Goal: Task Accomplishment & Management: Use online tool/utility

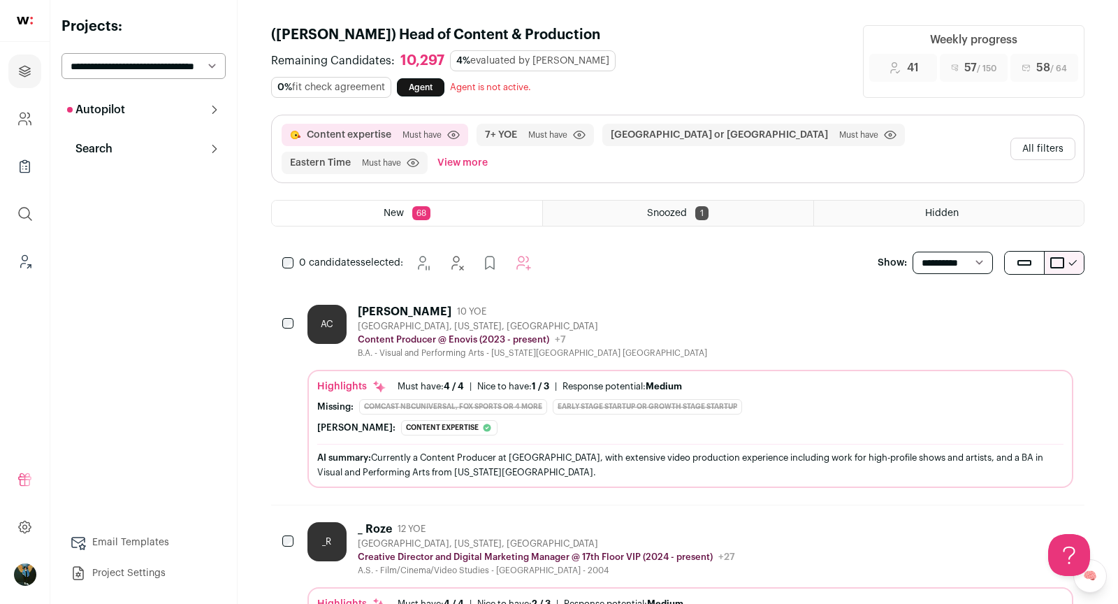
click at [1036, 152] on button "All filters" at bounding box center [1042, 149] width 65 height 22
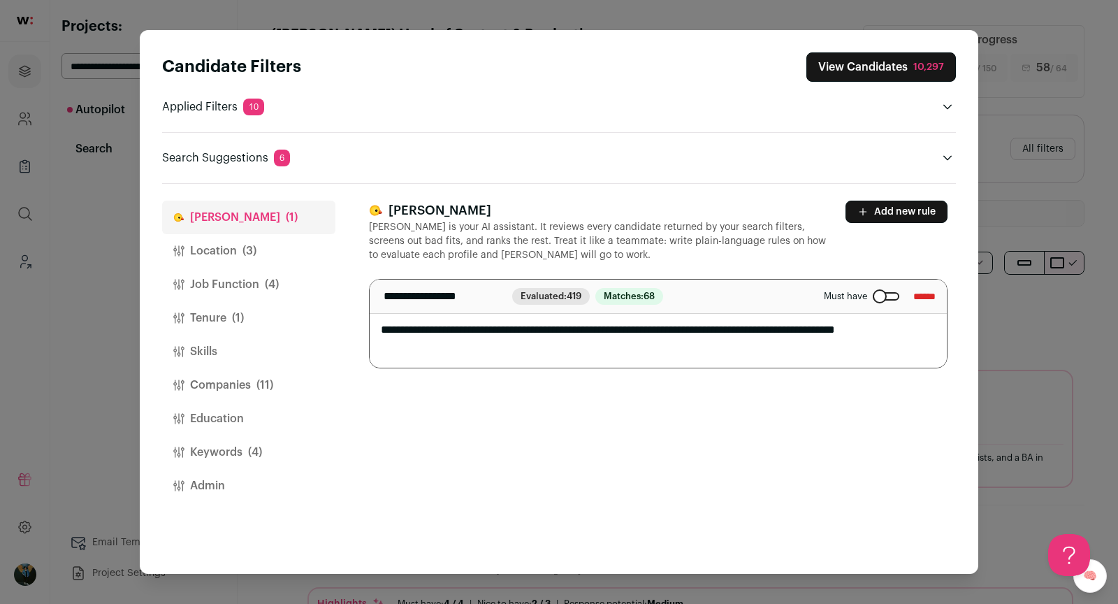
click at [239, 282] on button "Job Function (4)" at bounding box center [248, 285] width 173 height 34
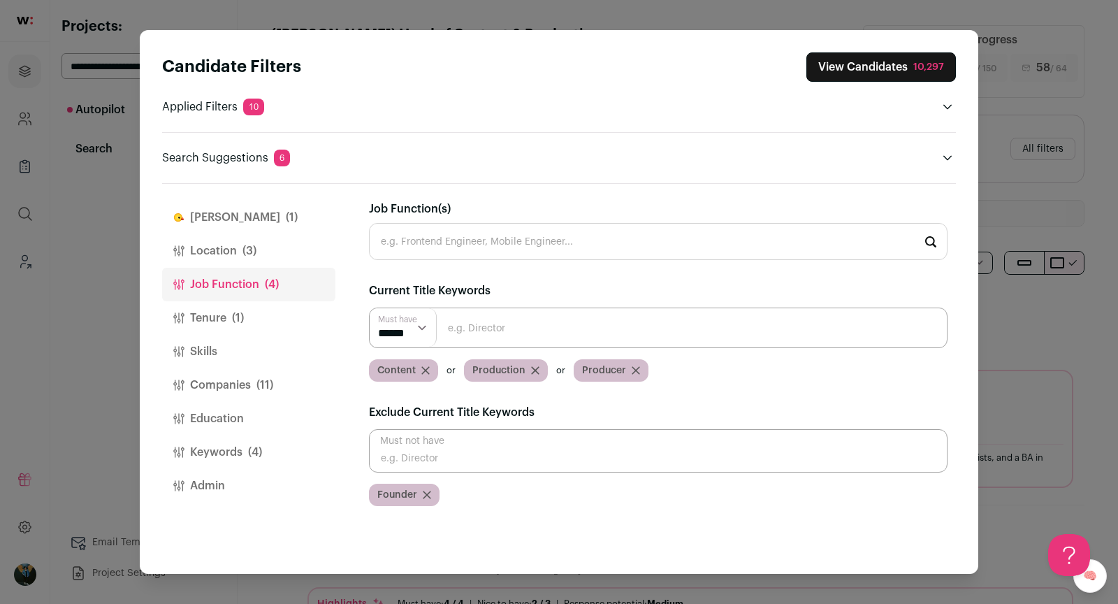
click at [426, 367] on icon "Close modal via background" at bounding box center [425, 370] width 7 height 7
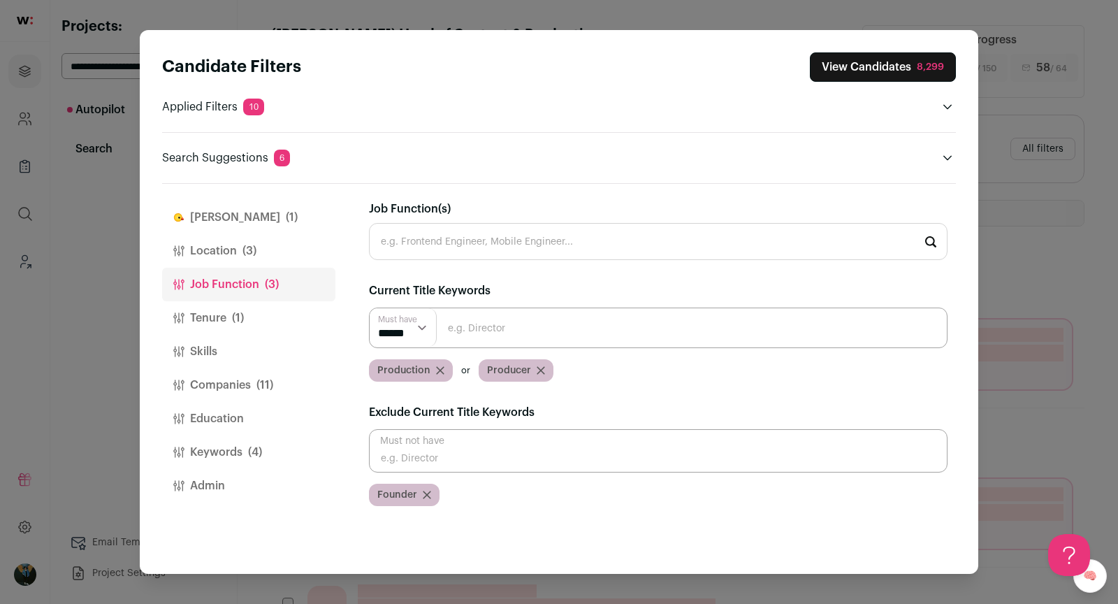
click at [928, 71] on div "8,299" at bounding box center [930, 67] width 27 height 14
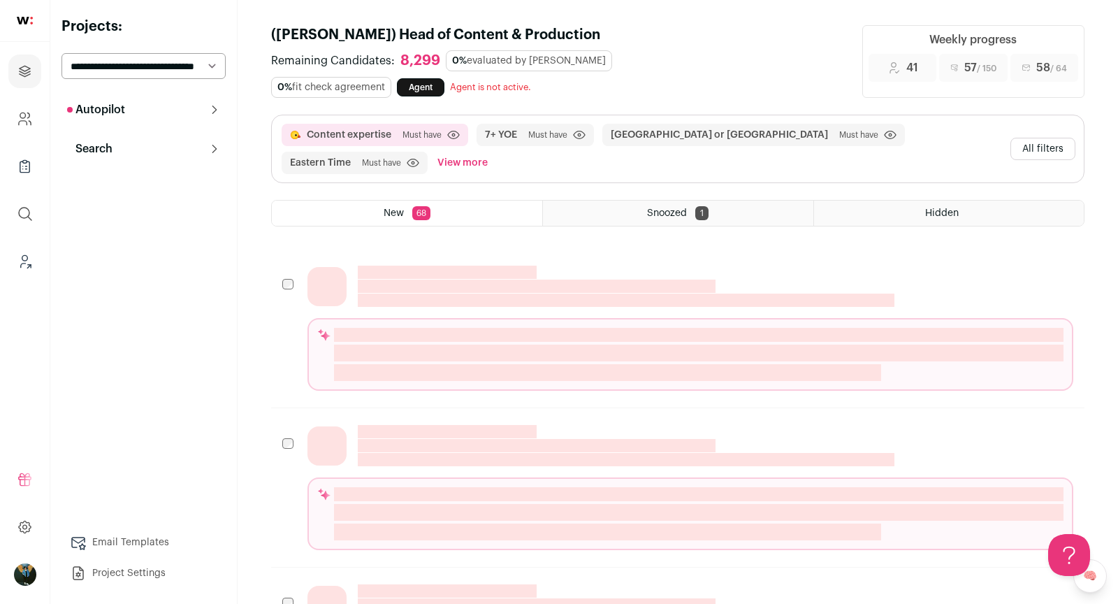
click at [1048, 142] on button "All filters" at bounding box center [1042, 149] width 65 height 22
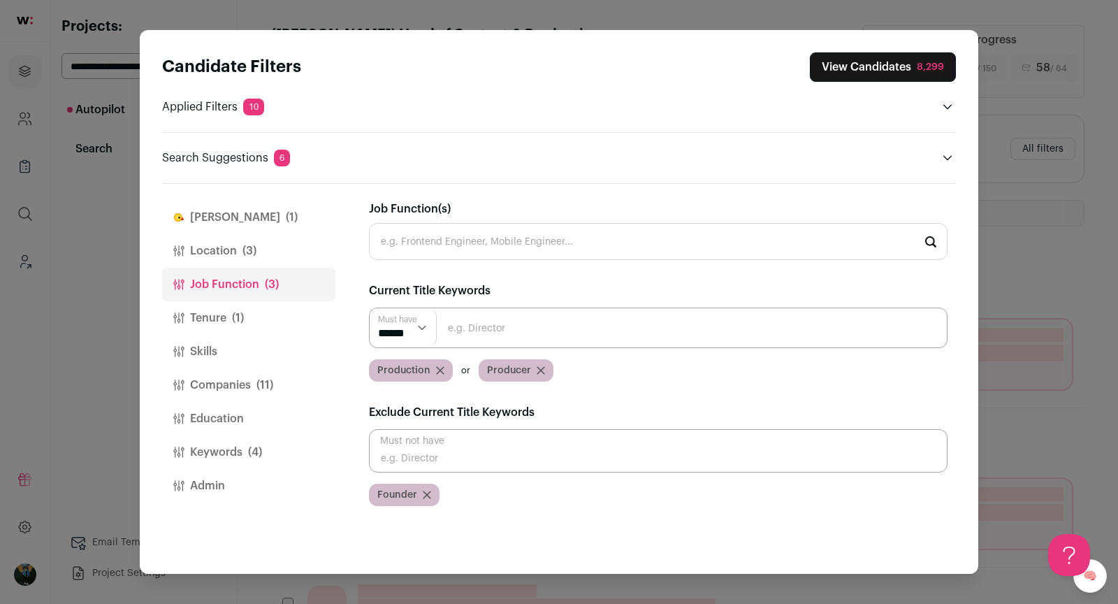
click at [228, 475] on button "Admin" at bounding box center [248, 486] width 173 height 34
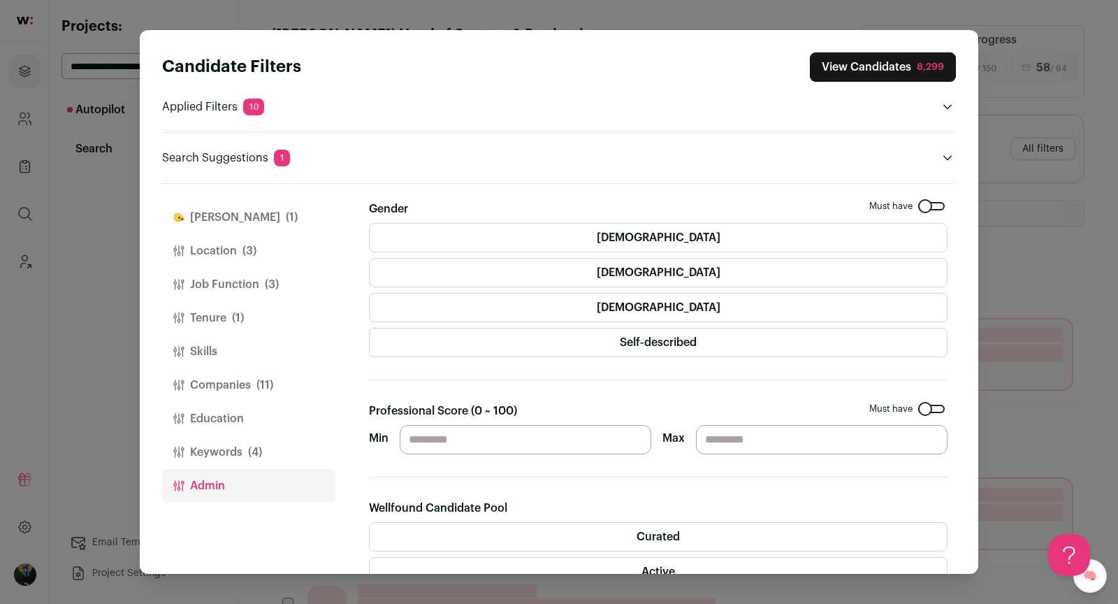
scroll to position [325, 0]
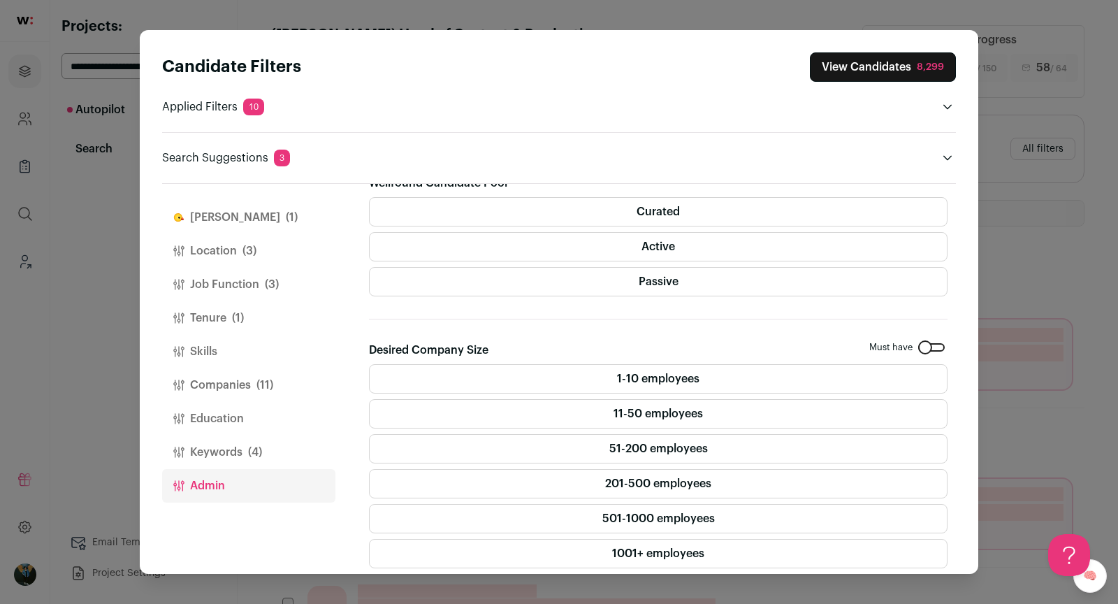
click at [209, 442] on button "Keywords (4)" at bounding box center [248, 452] width 173 height 34
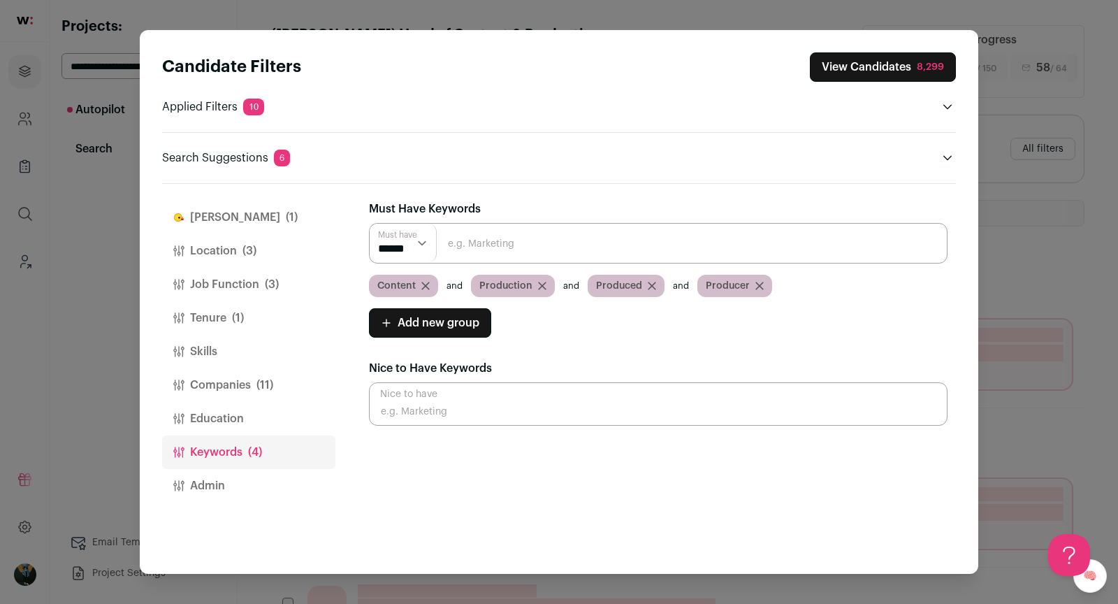
click at [214, 410] on button "Education" at bounding box center [248, 419] width 173 height 34
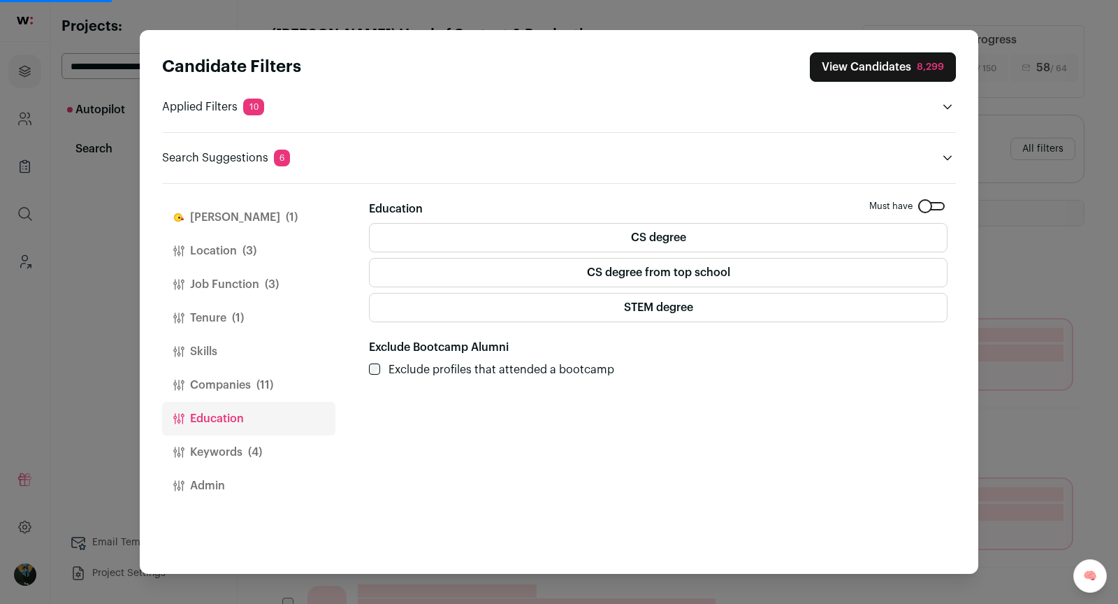
click at [224, 365] on button "Skills" at bounding box center [248, 352] width 173 height 34
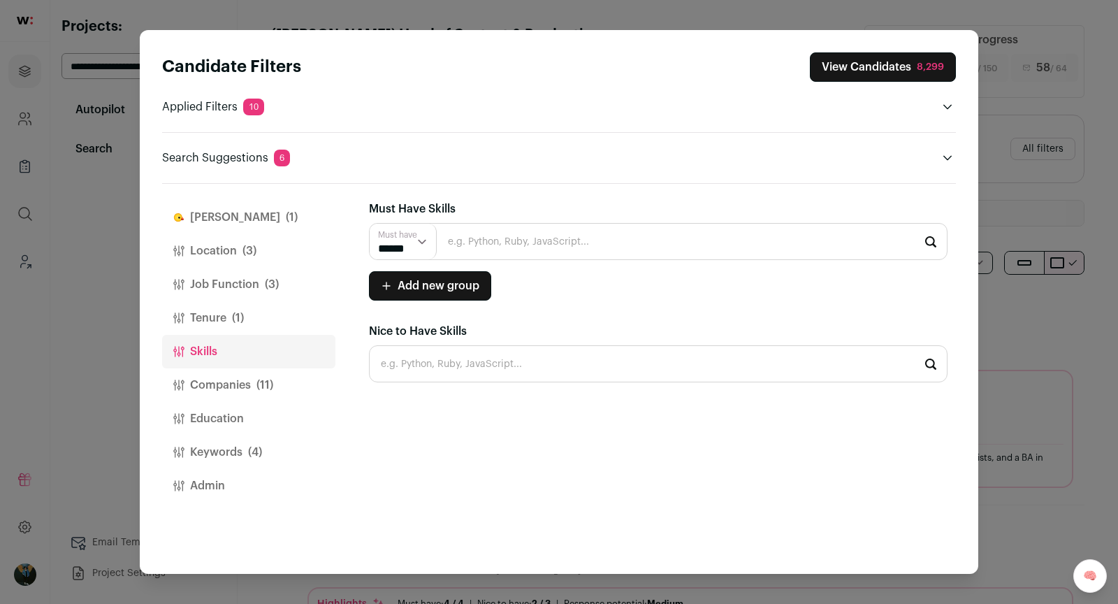
click at [208, 347] on button "Skills" at bounding box center [248, 352] width 173 height 34
click at [211, 320] on button "Tenure (1)" at bounding box center [248, 318] width 173 height 34
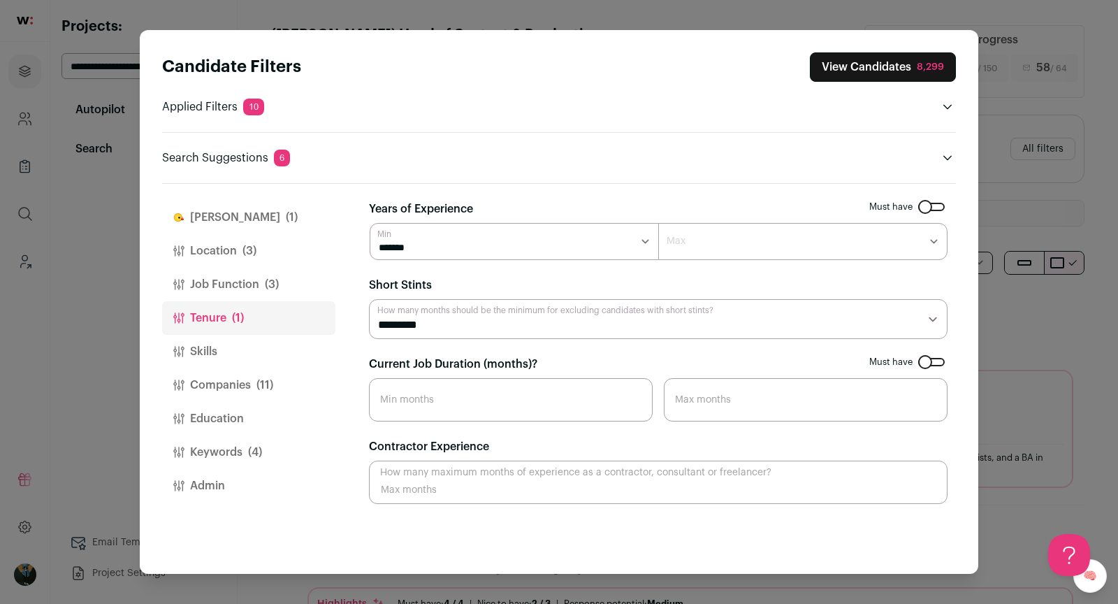
click at [226, 280] on button "Job Function (3)" at bounding box center [248, 285] width 173 height 34
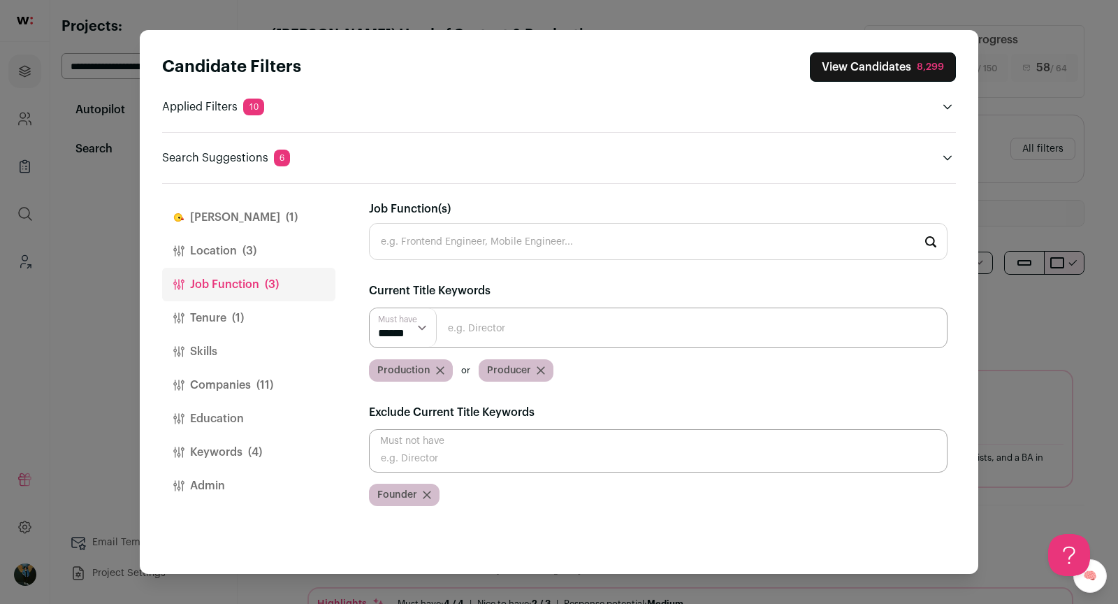
click at [265, 454] on button "Keywords (4)" at bounding box center [248, 452] width 173 height 34
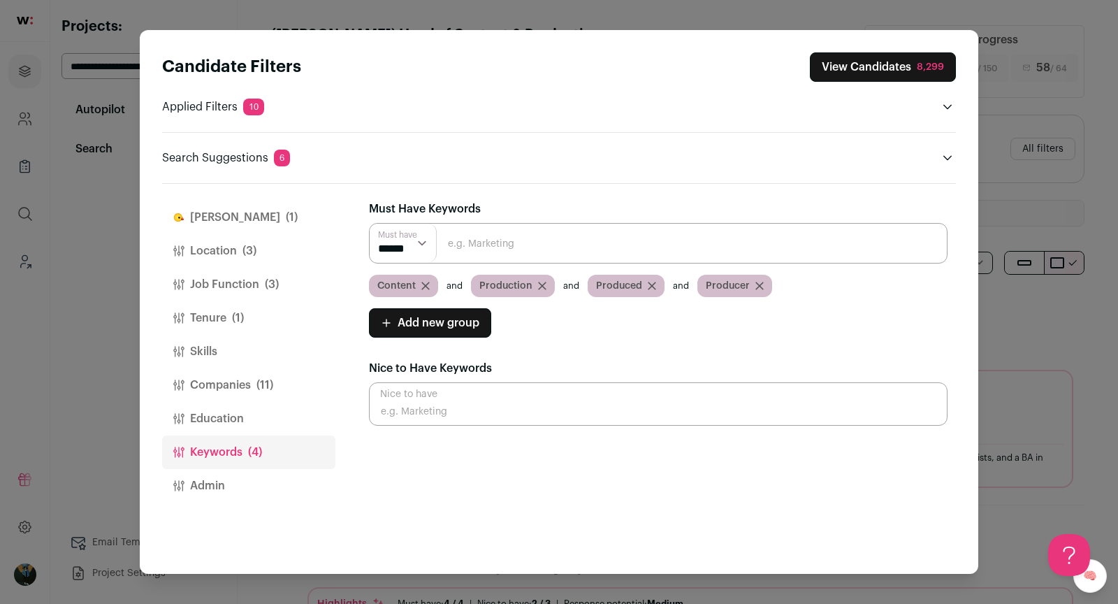
click at [933, 66] on div "8,299" at bounding box center [930, 67] width 27 height 14
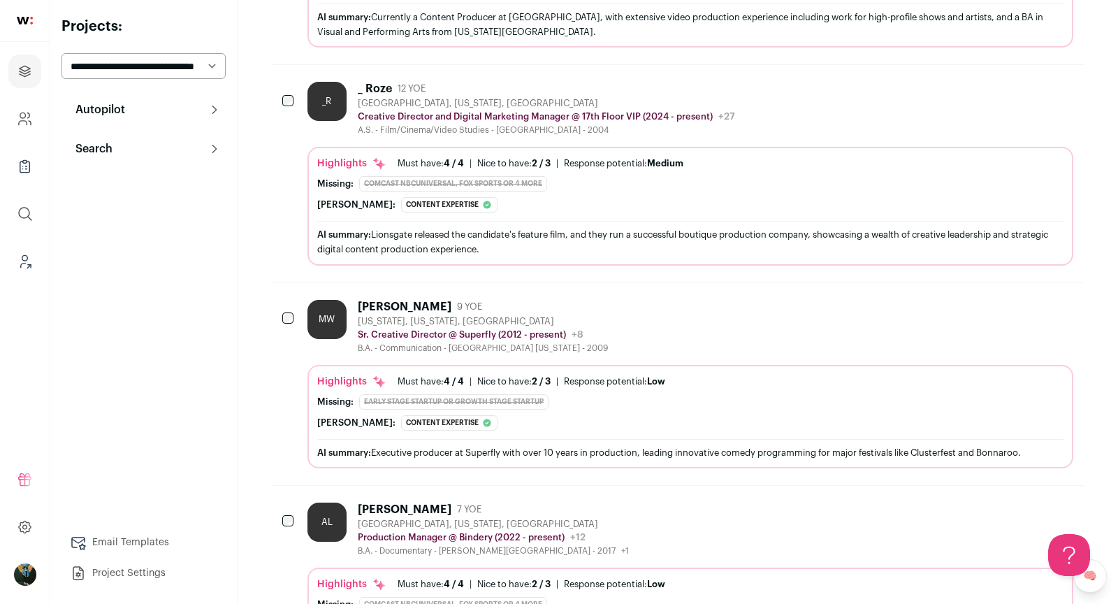
scroll to position [798, 0]
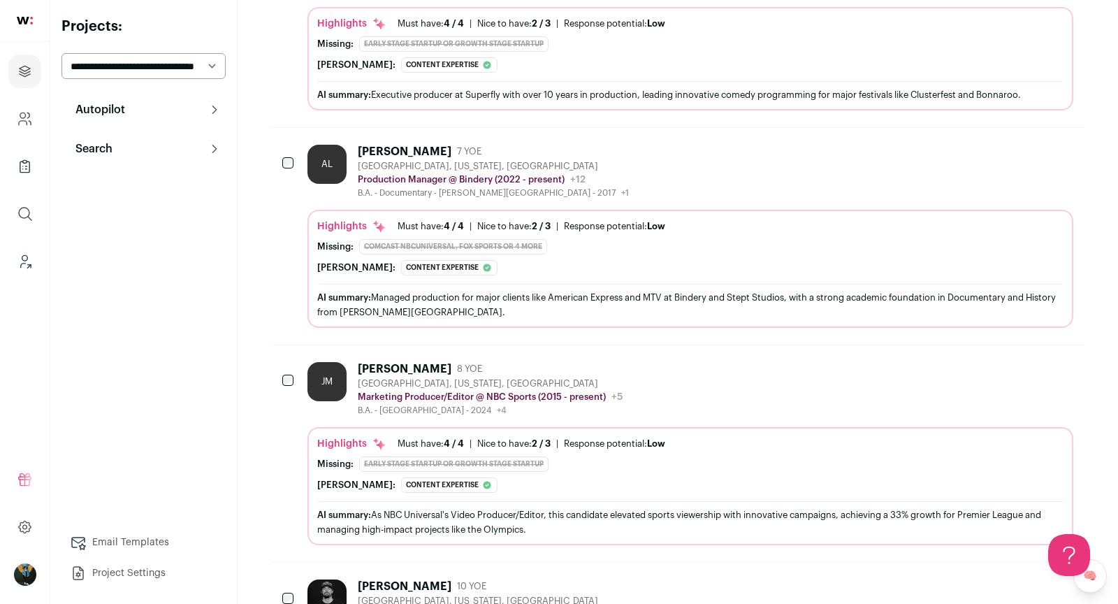
click at [771, 180] on div "AL [PERSON_NAME] 7 YOE [GEOGRAPHIC_DATA], [US_STATE], [GEOGRAPHIC_DATA] Product…" at bounding box center [690, 172] width 766 height 54
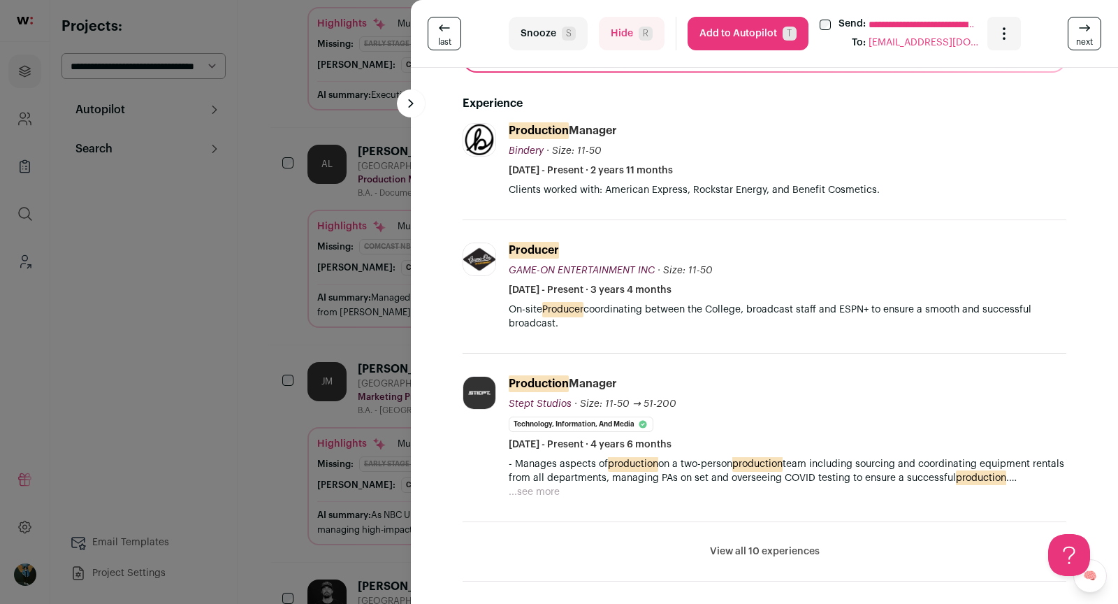
scroll to position [0, 0]
click at [271, 312] on div "**********" at bounding box center [559, 302] width 1118 height 604
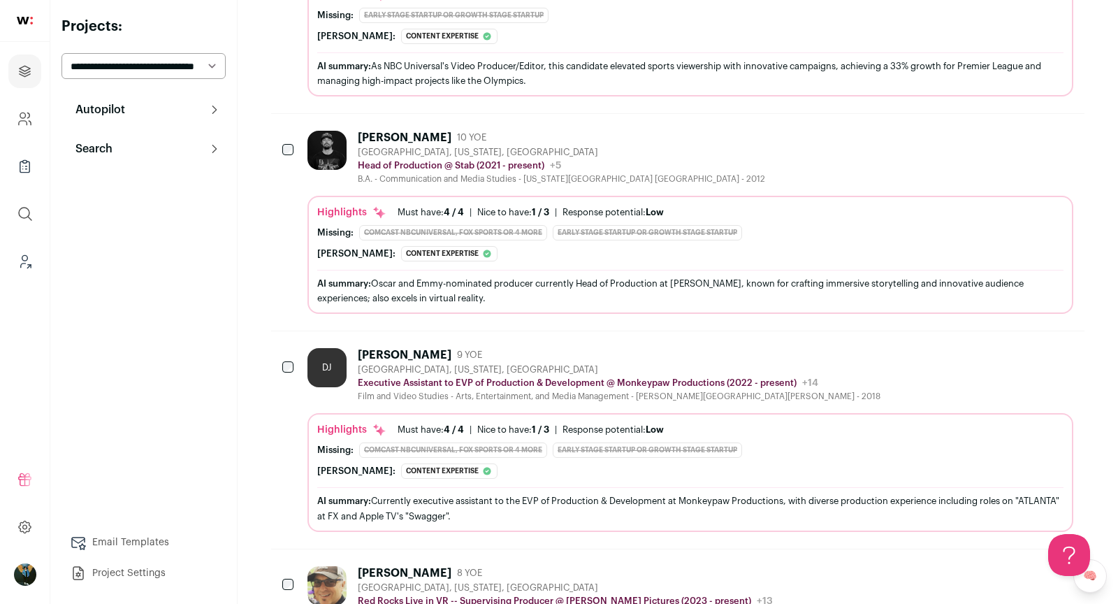
scroll to position [1248, 0]
click at [849, 169] on div "[PERSON_NAME] 10 YOE [GEOGRAPHIC_DATA], [US_STATE], [GEOGRAPHIC_DATA] Head of P…" at bounding box center [690, 220] width 766 height 183
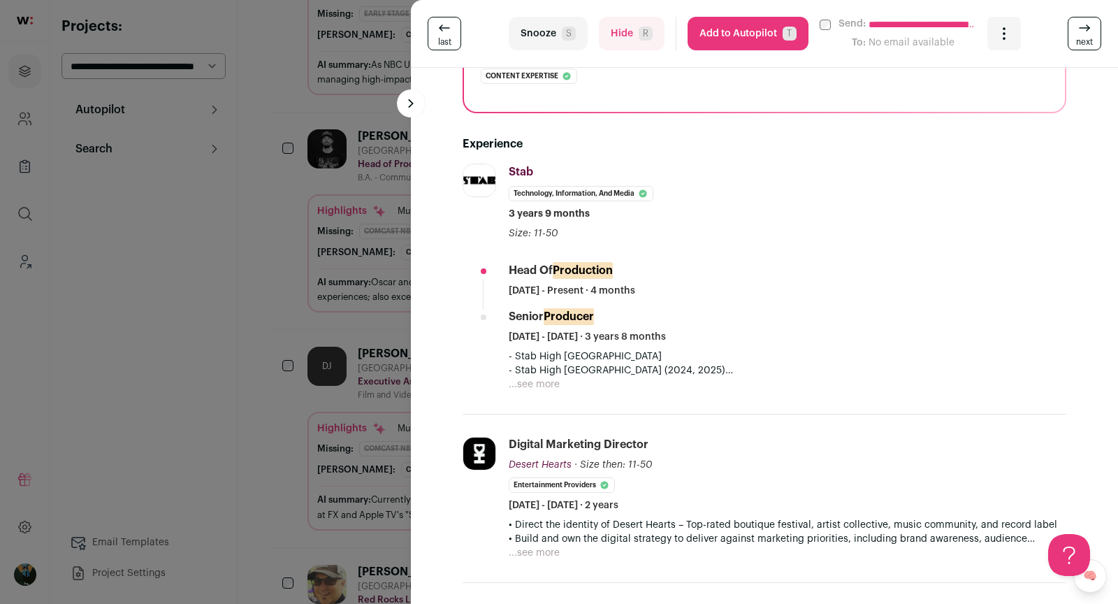
scroll to position [278, 0]
click at [560, 380] on div "- Stab High [GEOGRAPHIC_DATA] - [GEOGRAPHIC_DATA] [GEOGRAPHIC_DATA] (2024, 2025…" at bounding box center [788, 370] width 558 height 42
click at [546, 380] on button "...see more" at bounding box center [534, 384] width 51 height 14
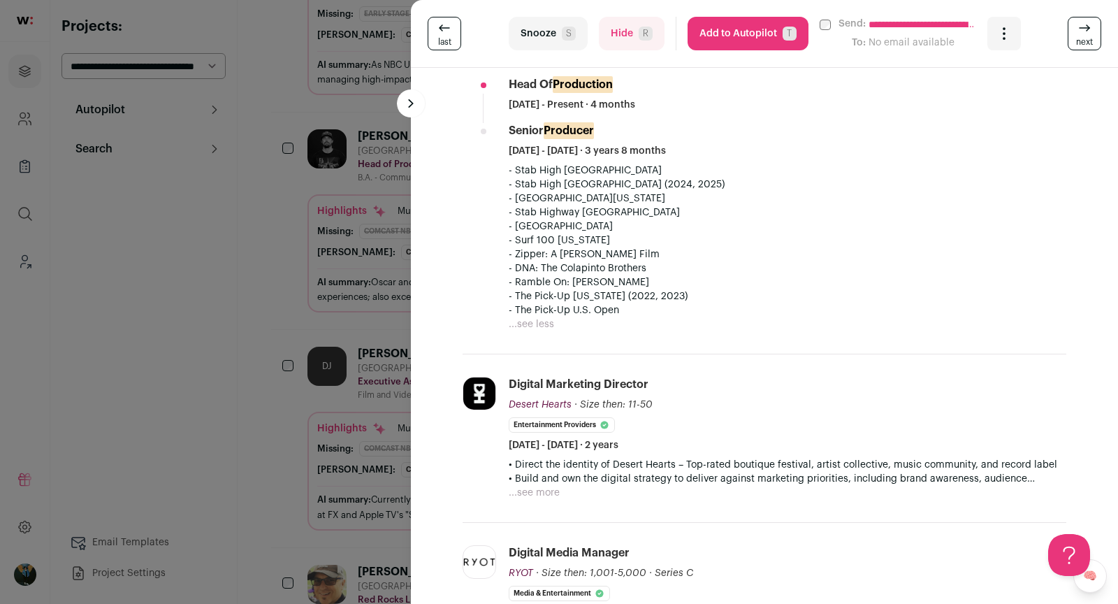
scroll to position [0, 0]
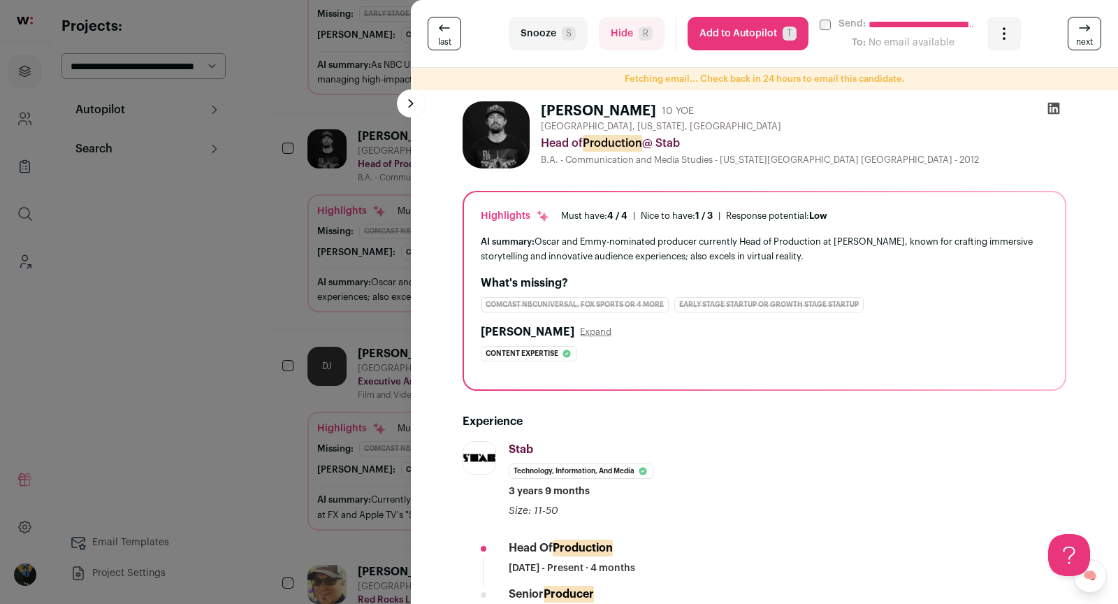
click at [746, 42] on button "Add to Autopilot T" at bounding box center [748, 34] width 121 height 34
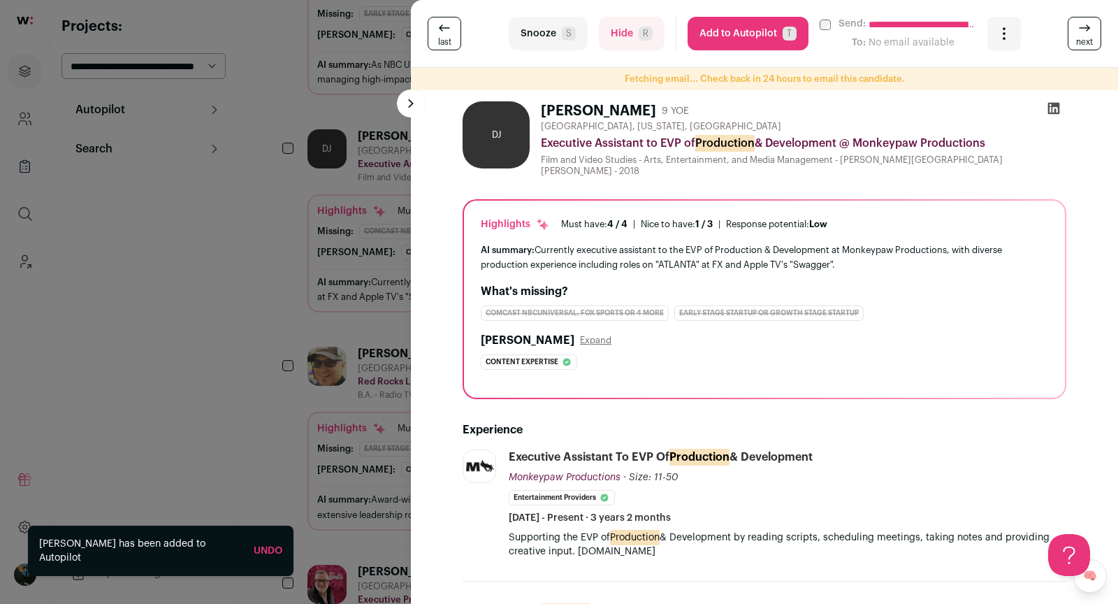
scroll to position [210, 0]
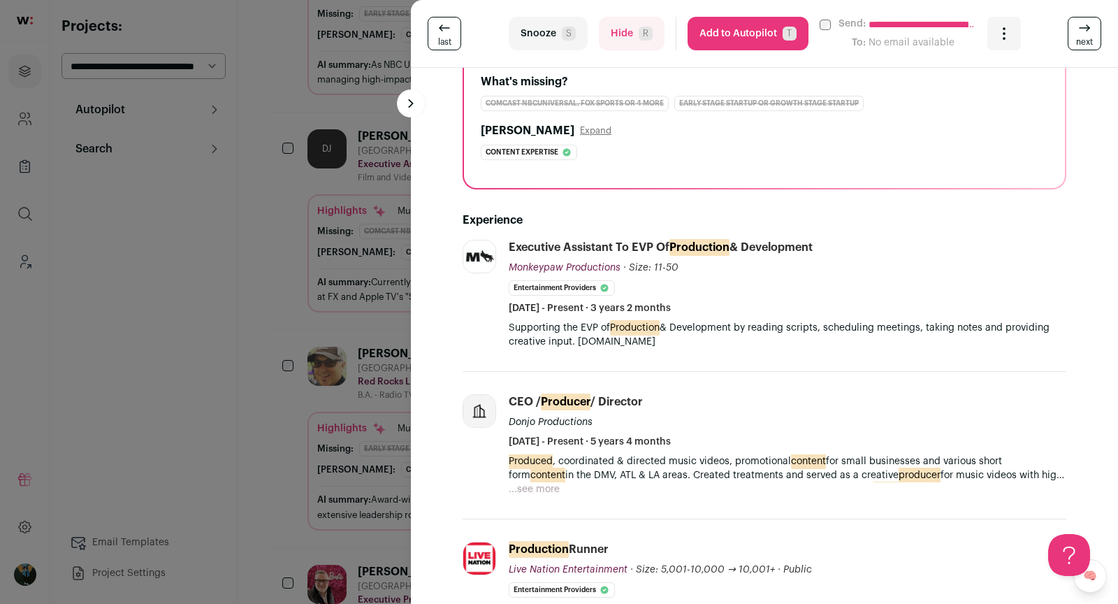
drag, startPoint x: 579, startPoint y: 29, endPoint x: 567, endPoint y: 111, distance: 82.6
click at [568, 110] on turbo-frame "**********" at bounding box center [764, 302] width 707 height 604
click at [624, 22] on button "Hide R" at bounding box center [632, 34] width 66 height 34
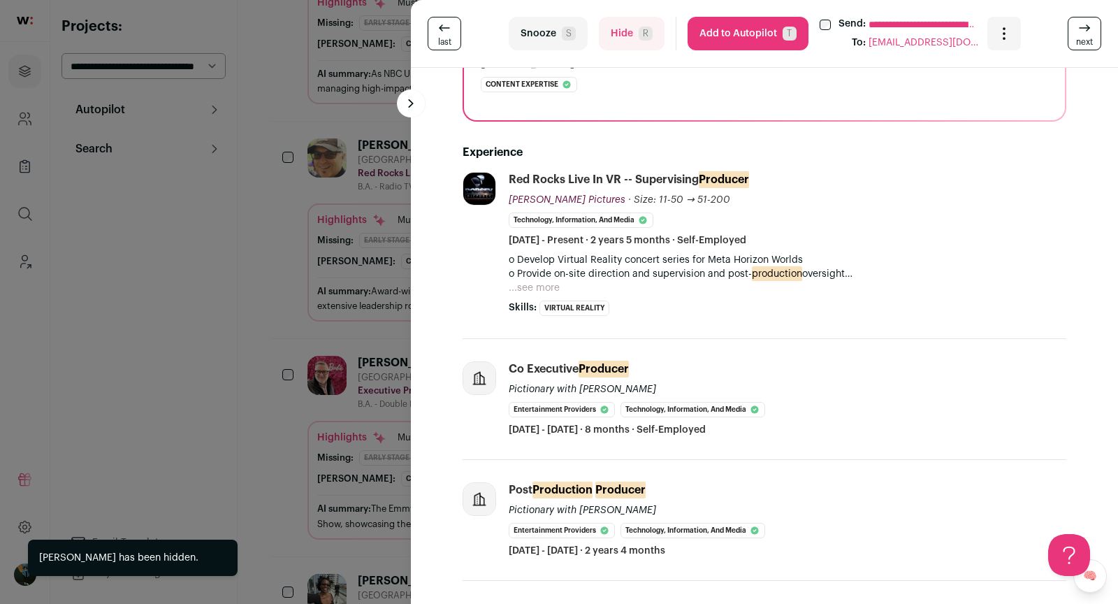
scroll to position [1248, 0]
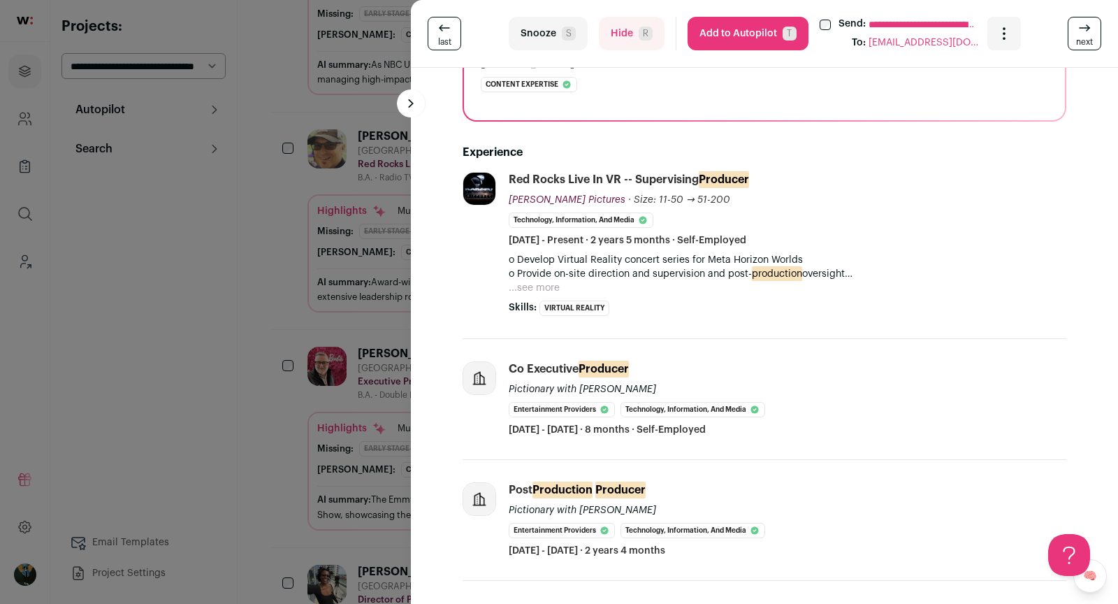
click at [599, 41] on button "Hide R" at bounding box center [632, 34] width 66 height 34
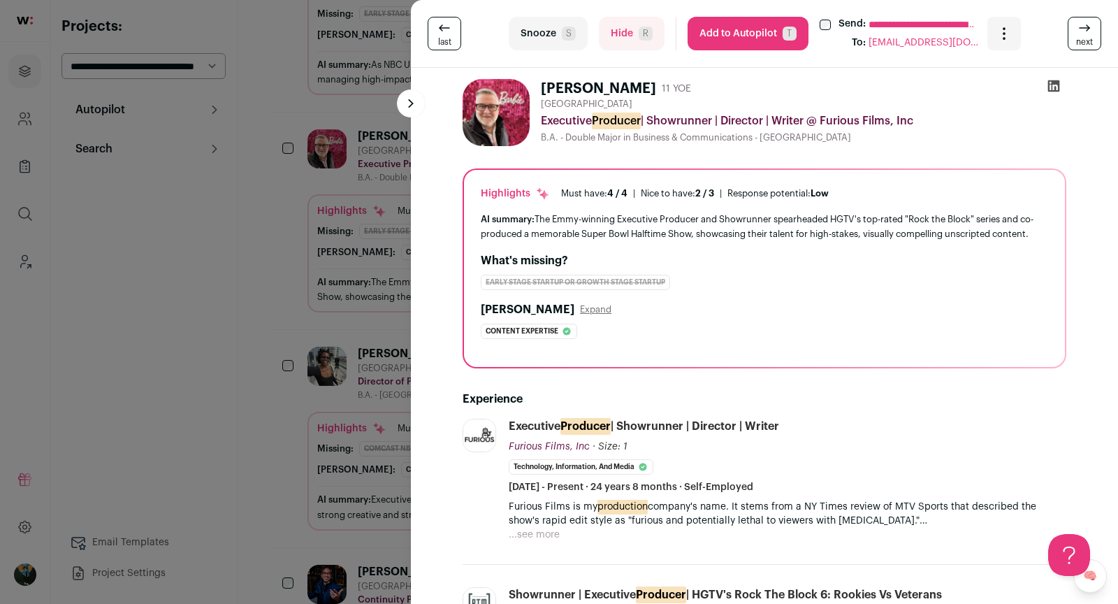
click at [599, 41] on button "Hide R" at bounding box center [632, 34] width 66 height 34
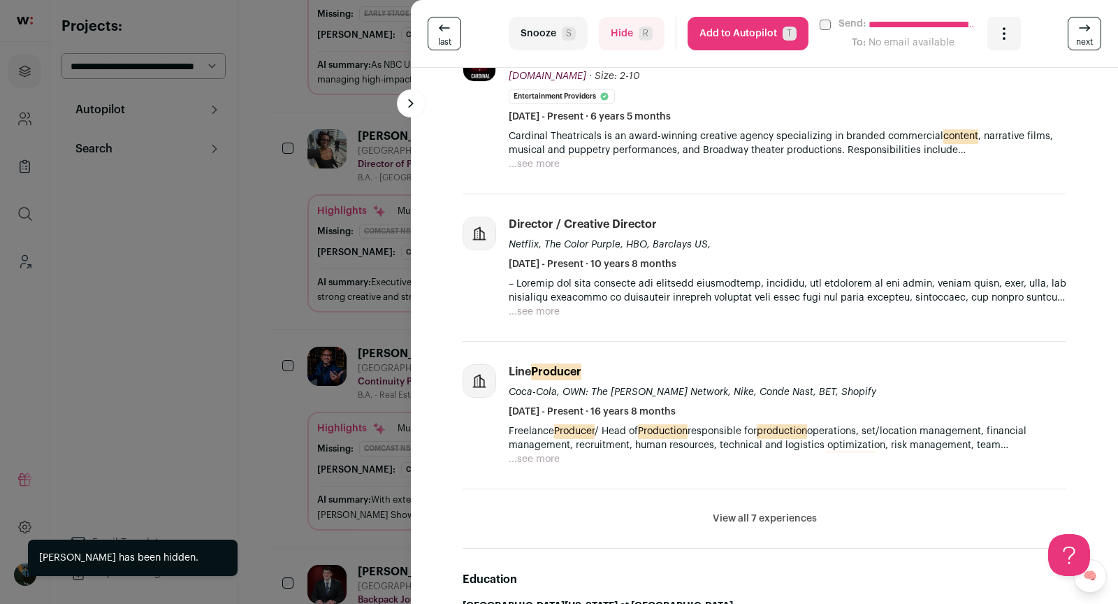
scroll to position [396, 0]
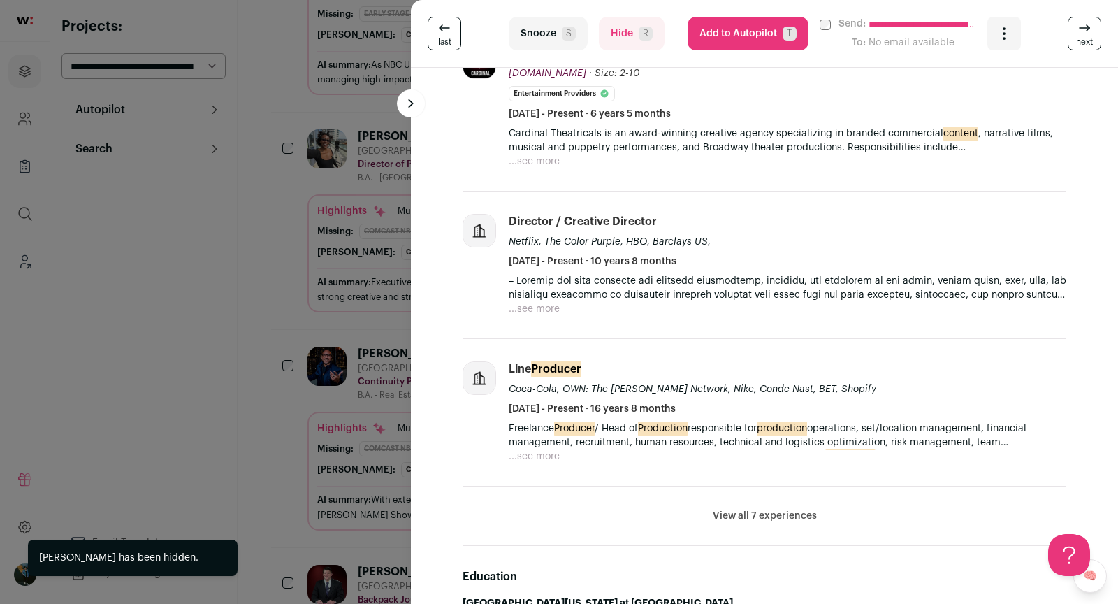
click at [746, 492] on li "View all 7 experiences View less" at bounding box center [765, 515] width 604 height 59
click at [747, 509] on button "View all 7 experiences" at bounding box center [765, 516] width 104 height 14
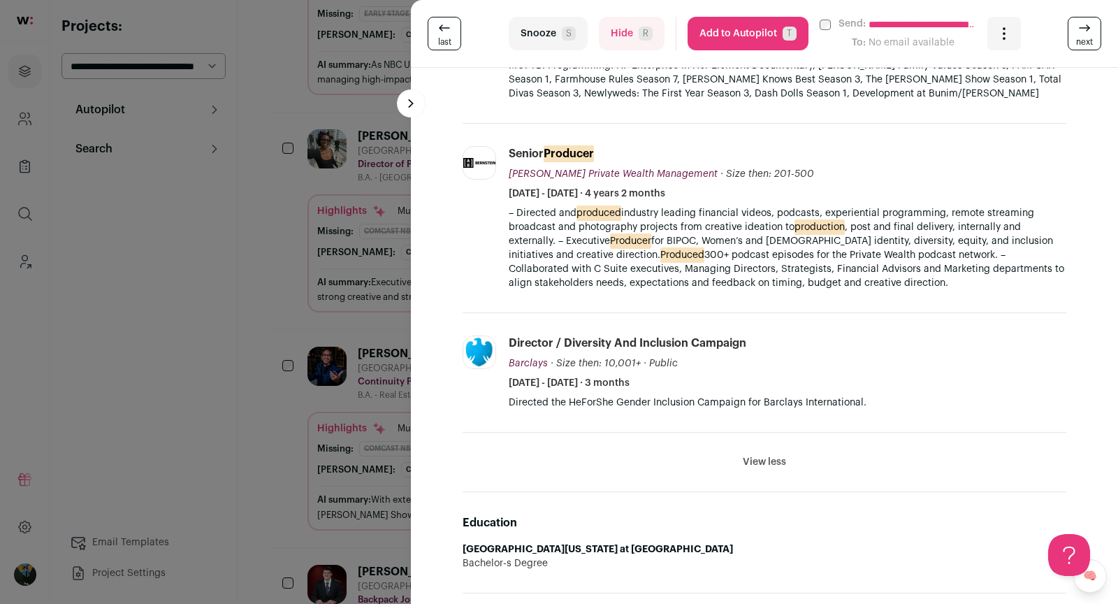
scroll to position [1249, 0]
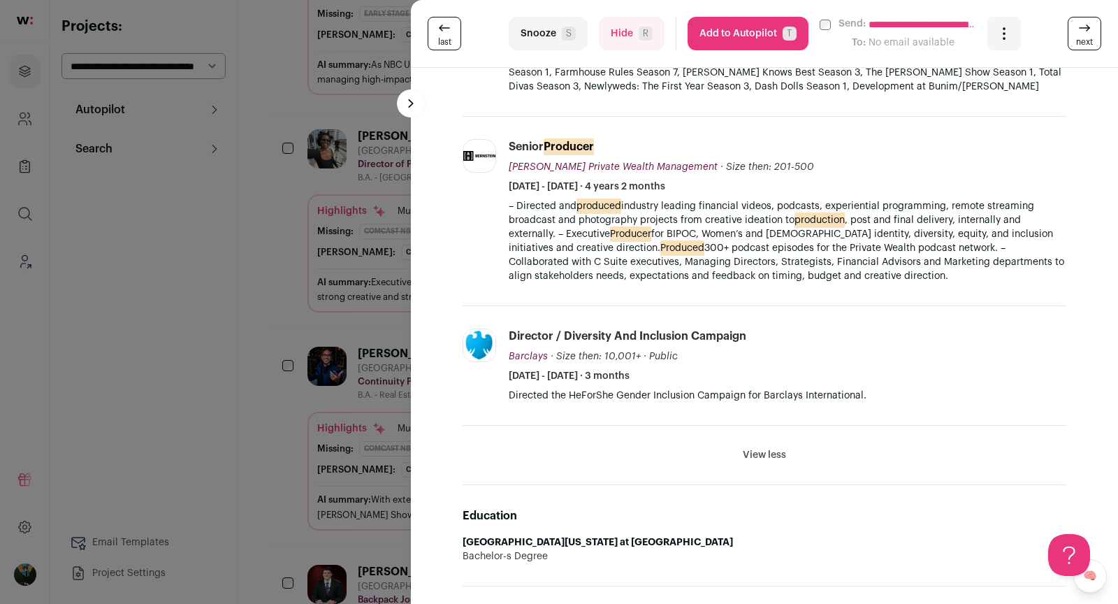
click at [273, 319] on div "**********" at bounding box center [559, 302] width 1118 height 604
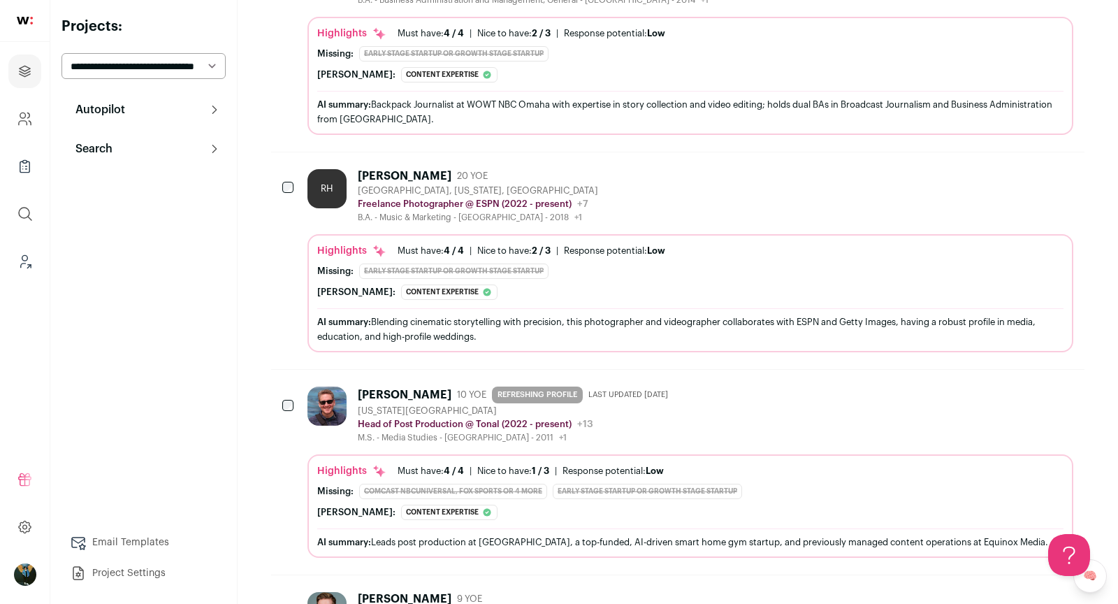
scroll to position [1862, 0]
click at [988, 168] on icon "Hide" at bounding box center [987, 174] width 11 height 13
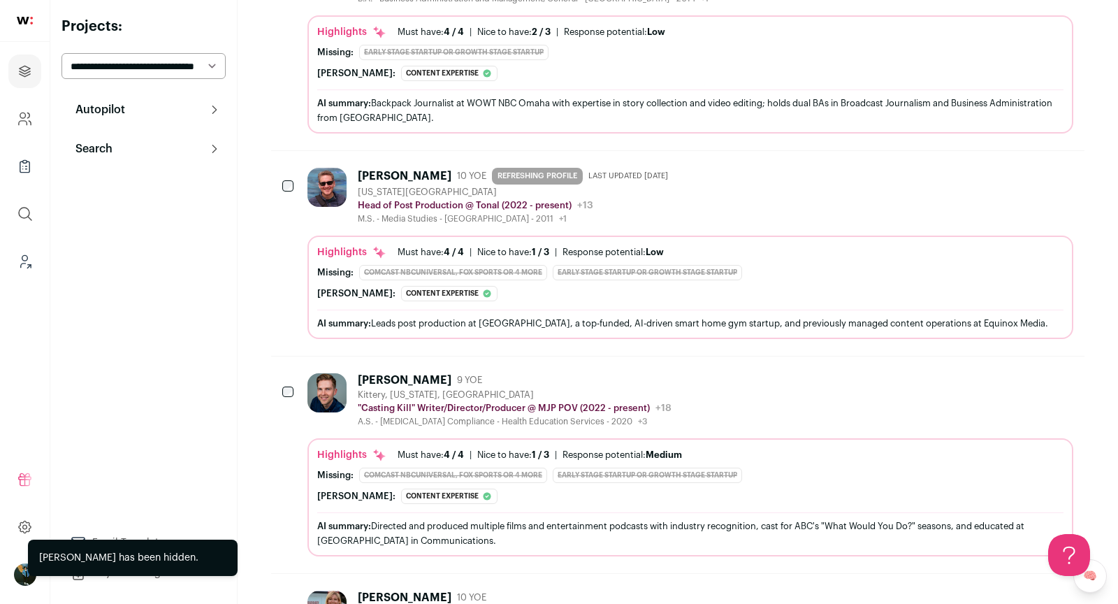
click at [936, 168] on div "[PERSON_NAME] 10 YOE REFRESHING PROFILE Last updated [DATE] [US_STATE][GEOGRAPH…" at bounding box center [690, 196] width 766 height 57
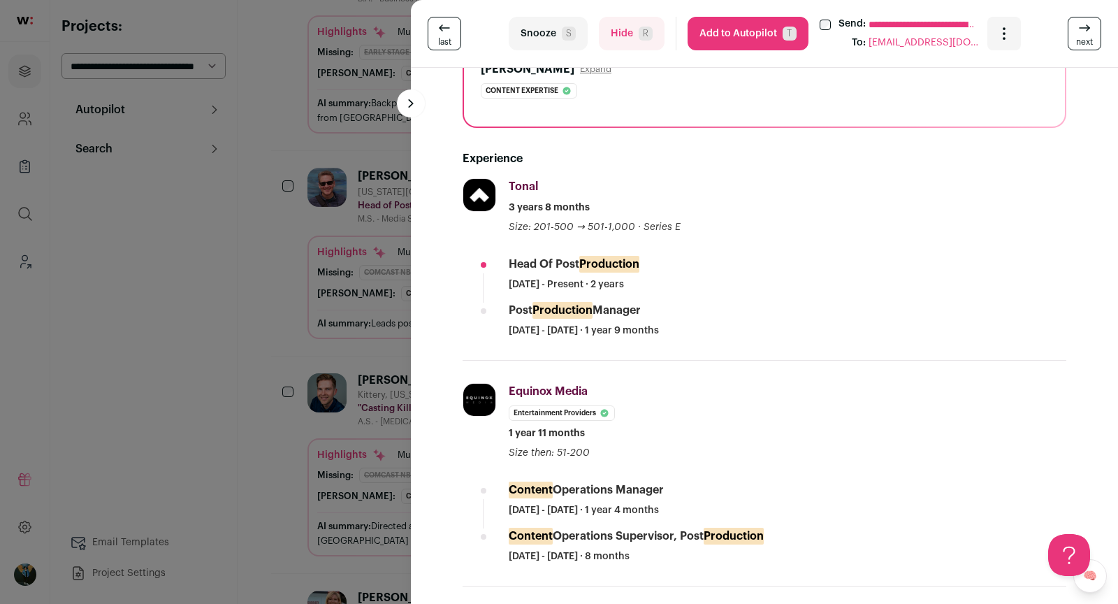
scroll to position [221, 0]
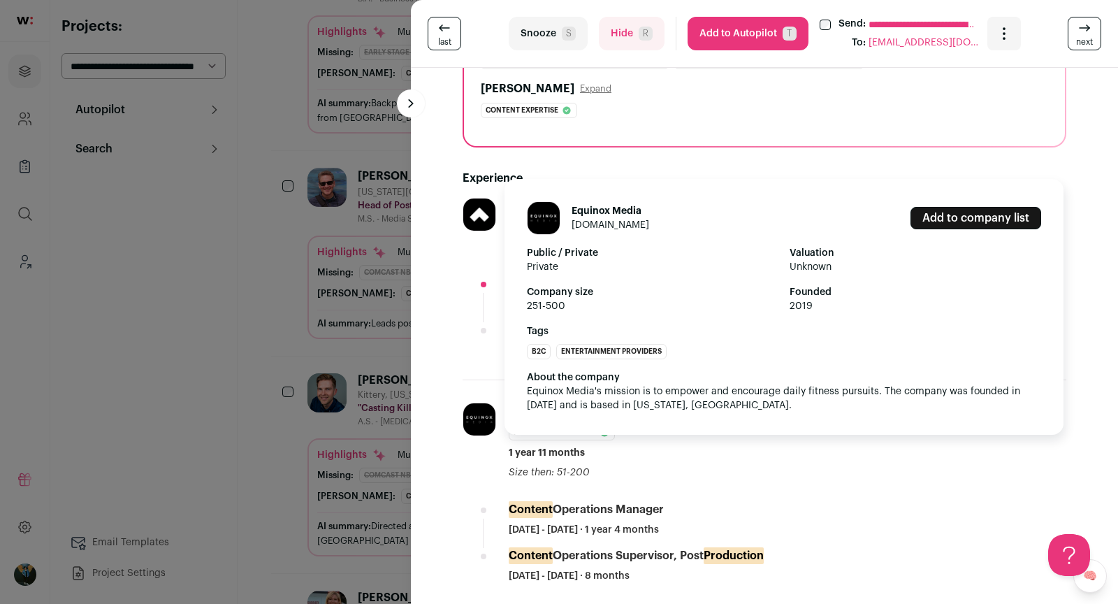
click at [479, 411] on img at bounding box center [479, 419] width 32 height 32
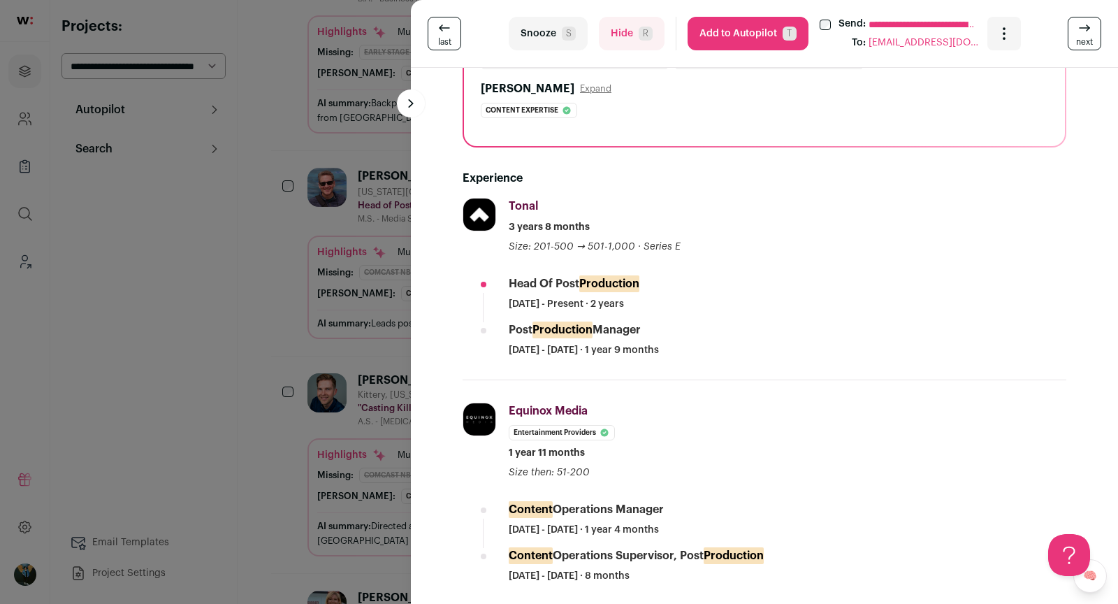
click at [326, 424] on div "**********" at bounding box center [559, 302] width 1118 height 604
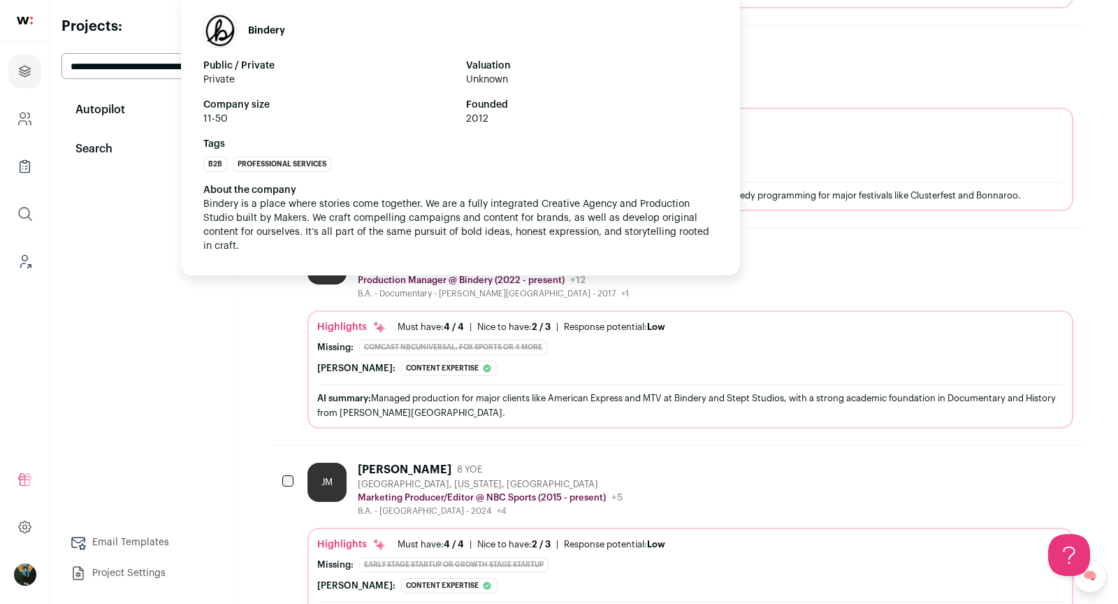
scroll to position [0, 0]
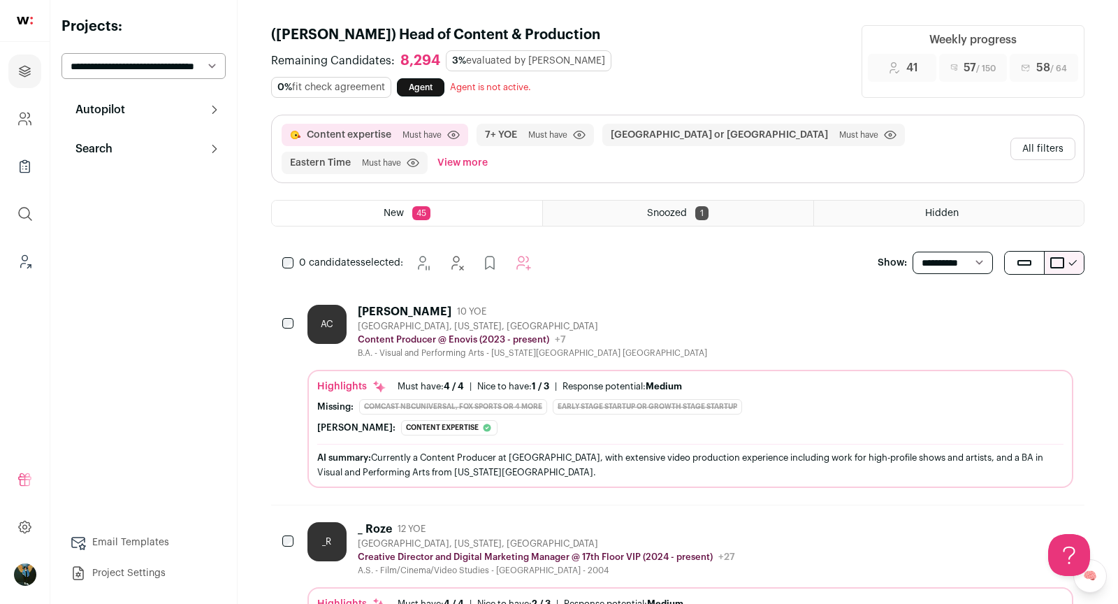
click at [1032, 150] on button "All filters" at bounding box center [1042, 149] width 65 height 22
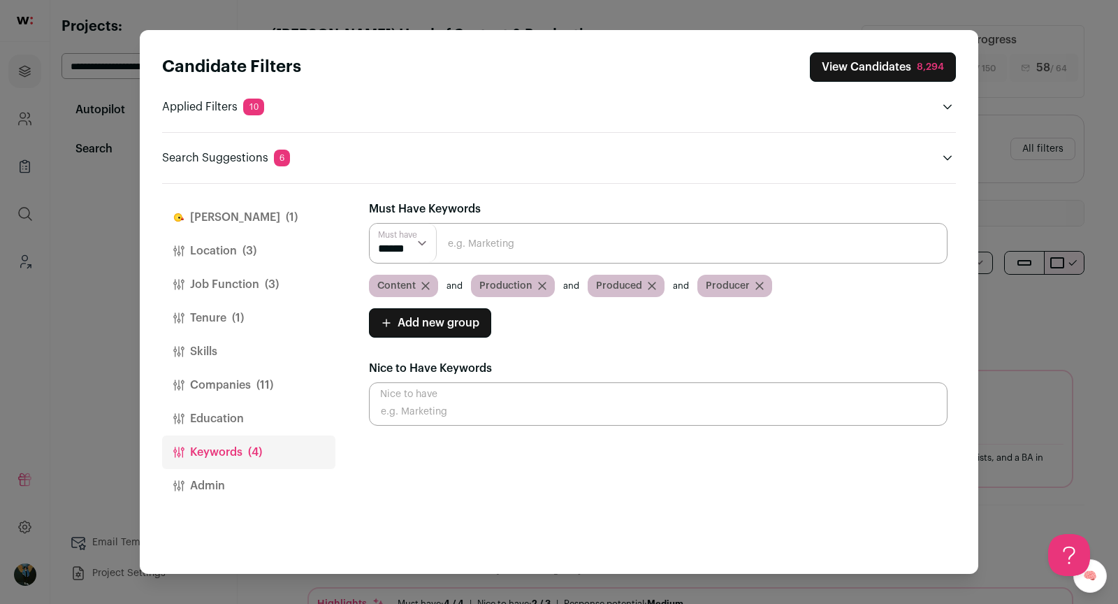
click at [428, 284] on icon "Close modal via background" at bounding box center [425, 286] width 8 height 8
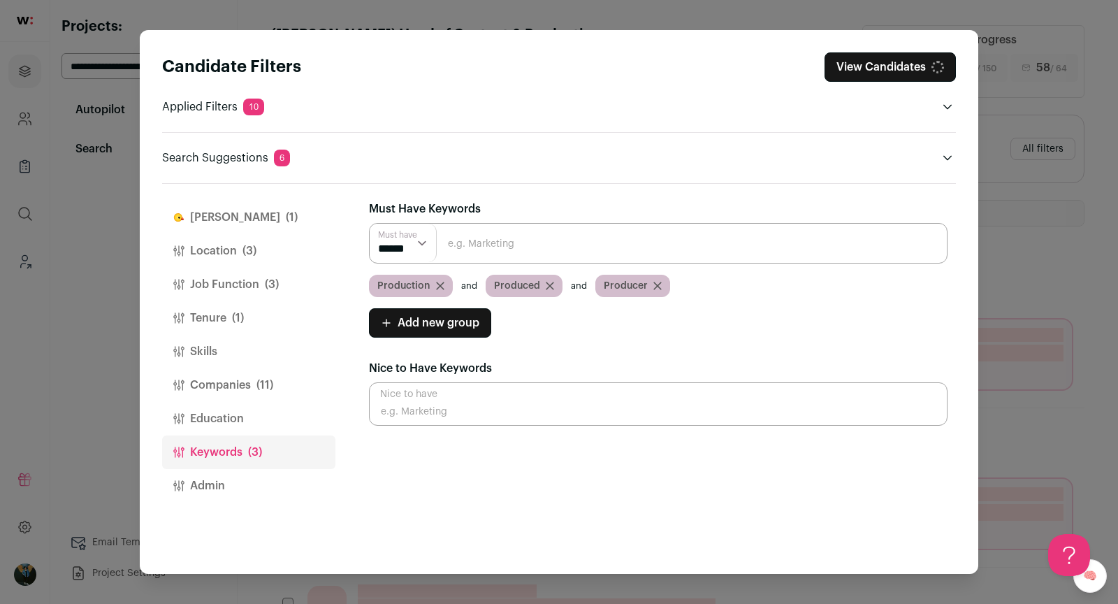
click at [428, 284] on span "Production" at bounding box center [403, 286] width 53 height 14
click at [439, 286] on icon "Close modal via background" at bounding box center [440, 286] width 8 height 8
click at [242, 378] on button "Companies (11)" at bounding box center [248, 385] width 173 height 34
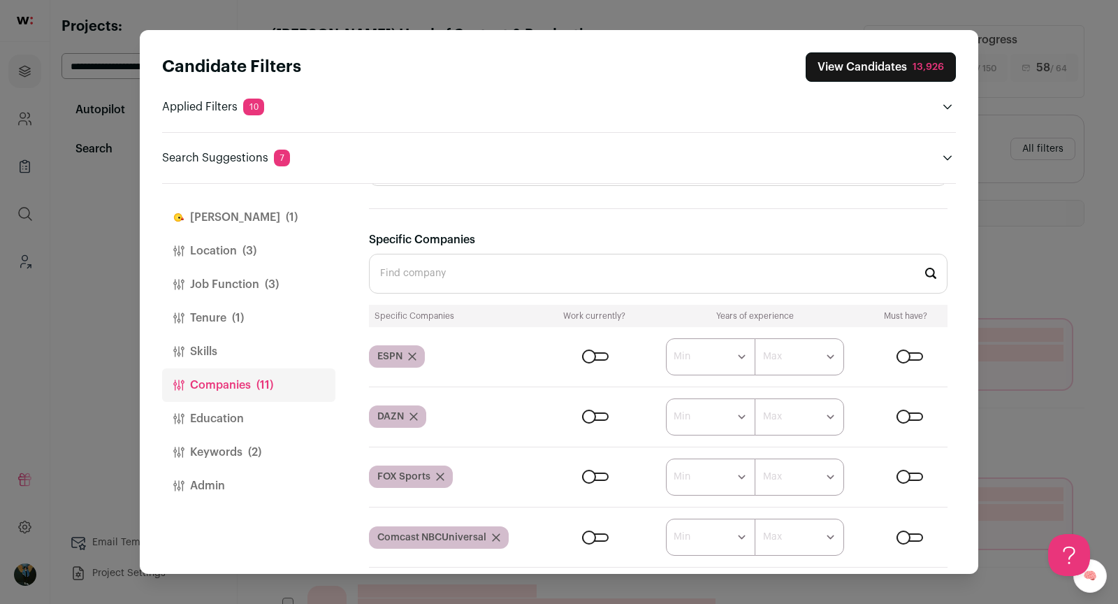
scroll to position [1103, 0]
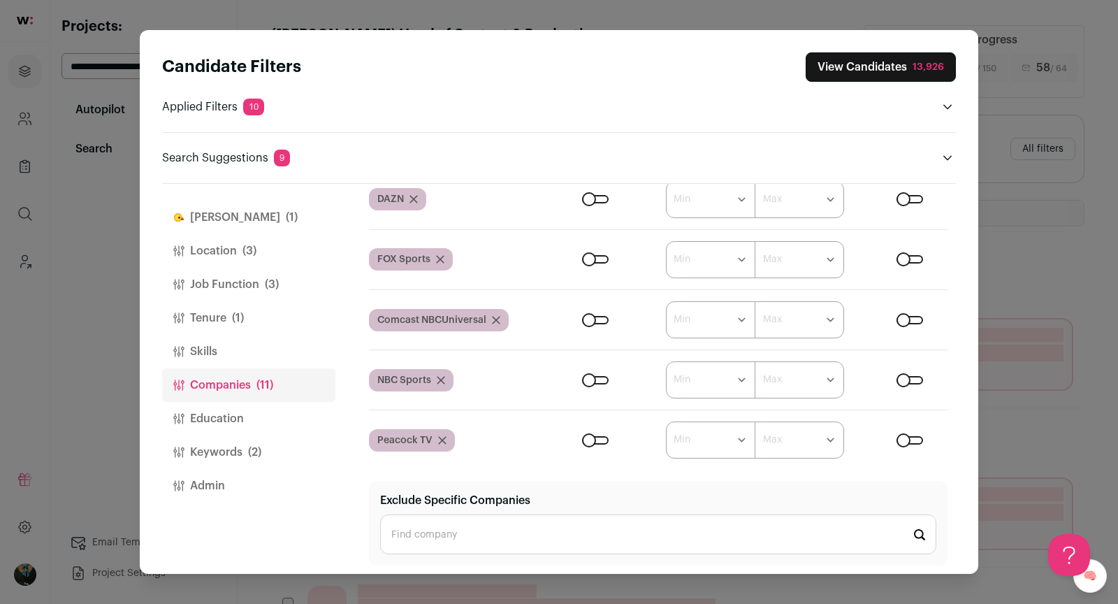
click at [235, 324] on span "(1)" at bounding box center [238, 318] width 12 height 17
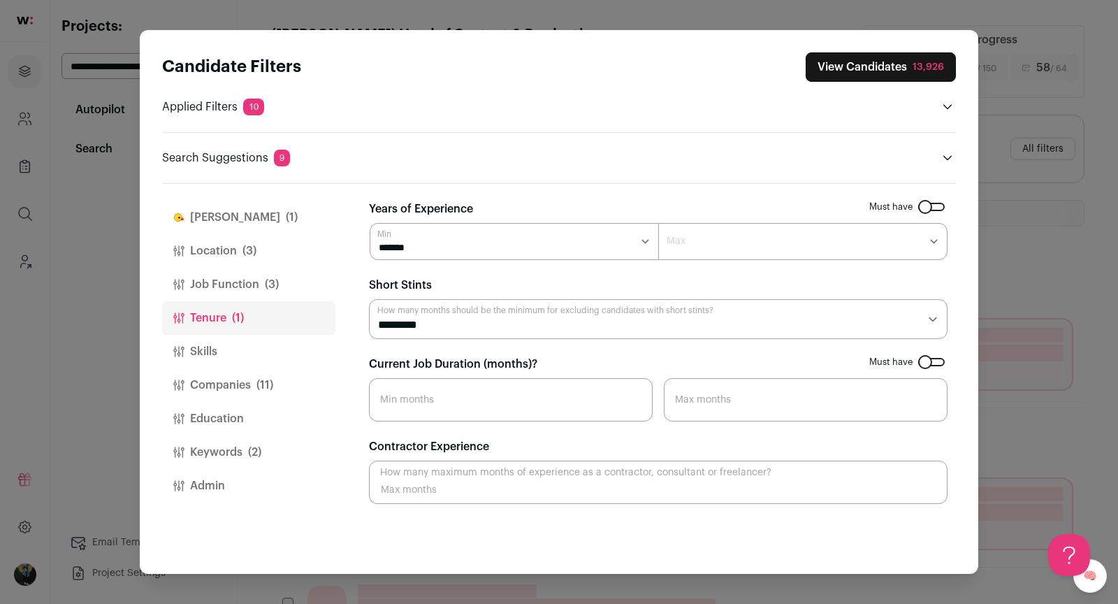
scroll to position [0, 0]
click at [915, 72] on div "13,926" at bounding box center [928, 67] width 31 height 14
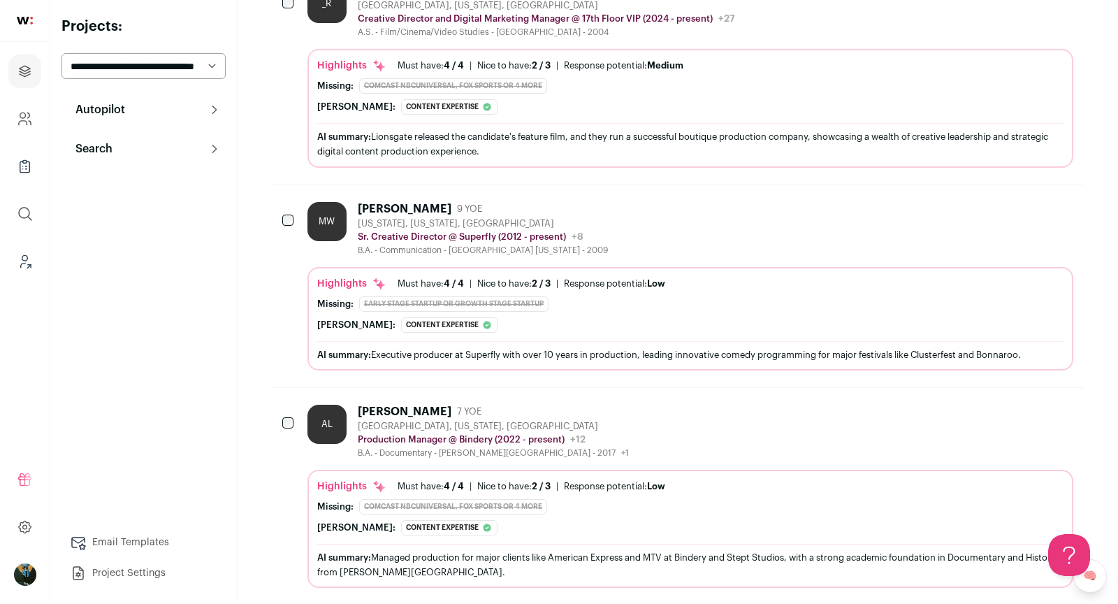
click at [929, 254] on div "MW [PERSON_NAME] 9 YOE [US_STATE], [US_STATE], [GEOGRAPHIC_DATA] Sr. Creative D…" at bounding box center [690, 286] width 766 height 168
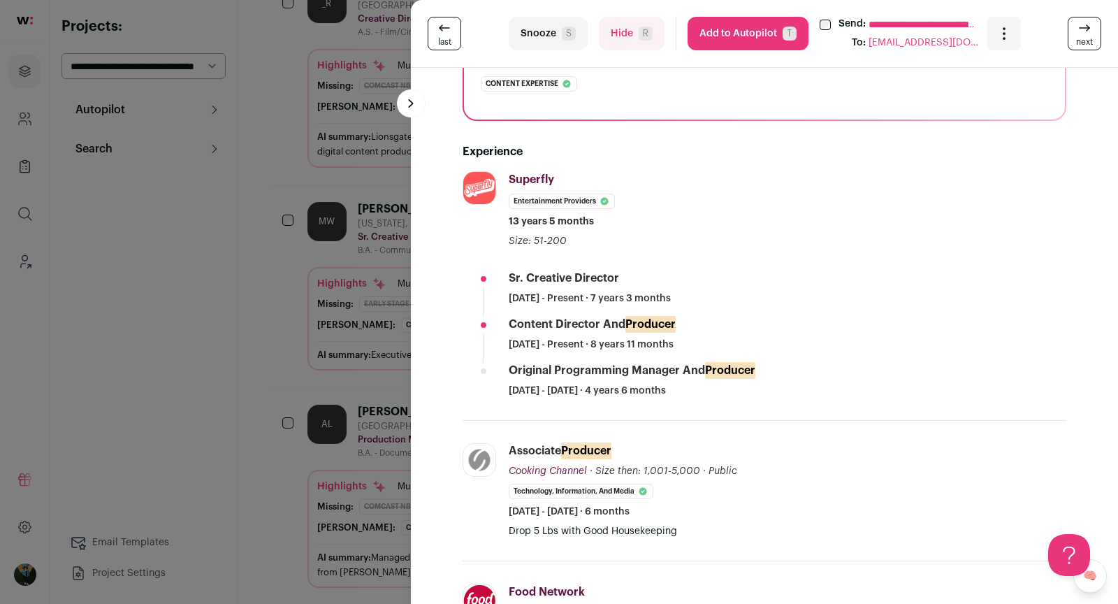
click at [329, 363] on div "**********" at bounding box center [559, 302] width 1118 height 604
